Goal: Task Accomplishment & Management: Manage account settings

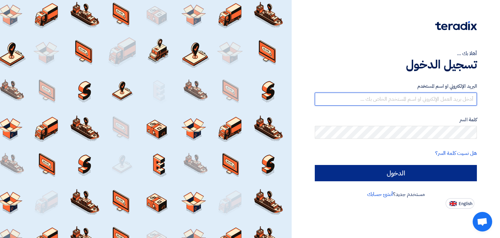
type input "[PERSON_NAME][EMAIL_ADDRESS][DOMAIN_NAME]"
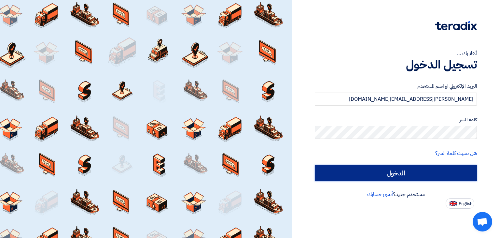
click at [386, 169] on input "الدخول" at bounding box center [396, 173] width 162 height 16
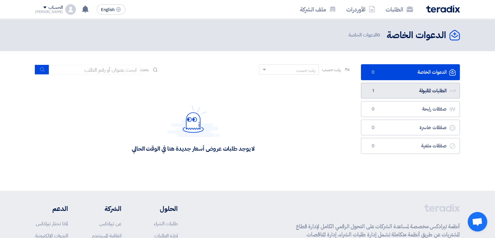
click at [399, 91] on link "الطلبات المقبولة الطلبات المقبولة 1" at bounding box center [410, 91] width 99 height 16
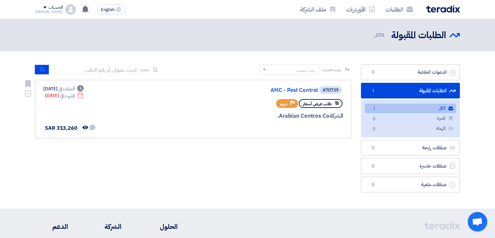
click at [287, 93] on div "#70739 AMC - Pest Control" at bounding box center [265, 89] width 157 height 9
click at [295, 90] on link "AMC - Pest Control" at bounding box center [253, 90] width 130 height 6
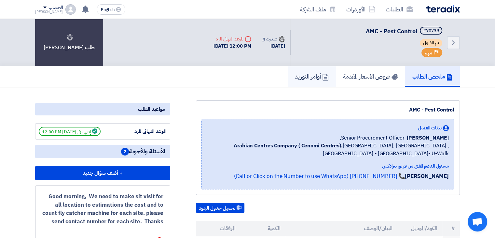
click at [323, 82] on link "أوامر التوريد" at bounding box center [312, 76] width 48 height 21
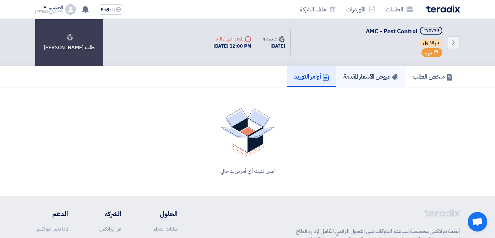
click at [371, 74] on h5 "عروض الأسعار المقدمة" at bounding box center [370, 76] width 55 height 7
